Goal: Check status

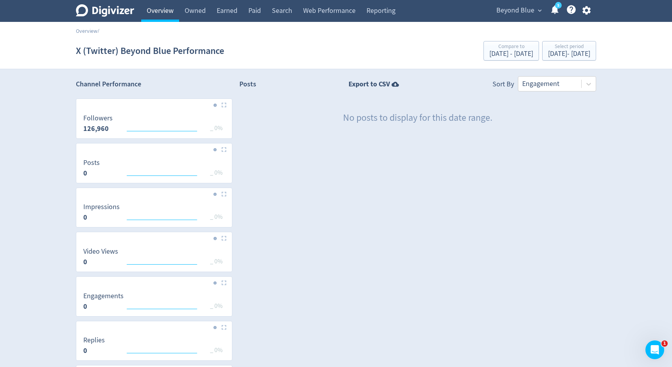
click at [166, 3] on link "Overview" at bounding box center [160, 11] width 38 height 22
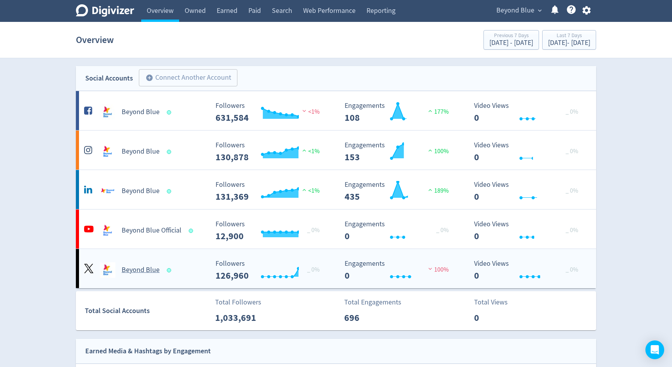
click at [145, 268] on h5 "Beyond Blue" at bounding box center [141, 270] width 38 height 9
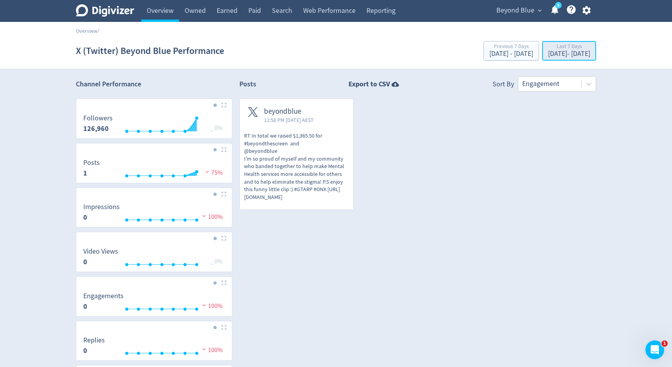
click at [548, 55] on div "[DATE] - [DATE]" at bounding box center [569, 53] width 42 height 7
